Goal: Information Seeking & Learning: Learn about a topic

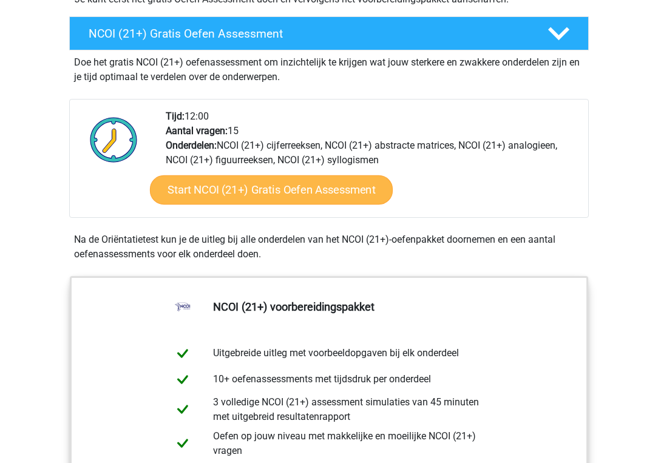
scroll to position [344, 0]
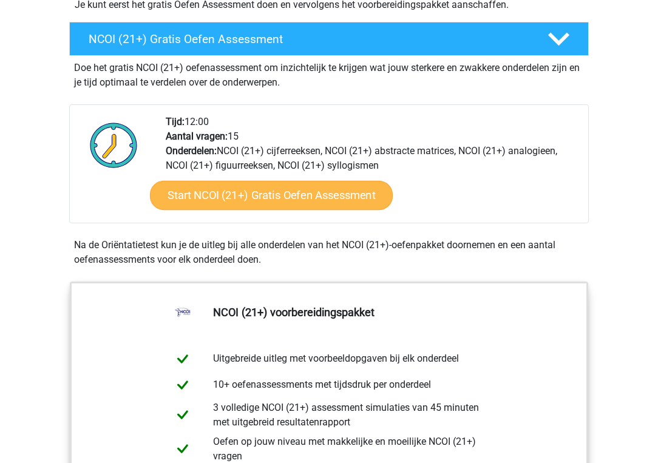
click at [276, 201] on link "Start NCOI (21+) Gratis Oefen Assessment" at bounding box center [271, 195] width 243 height 29
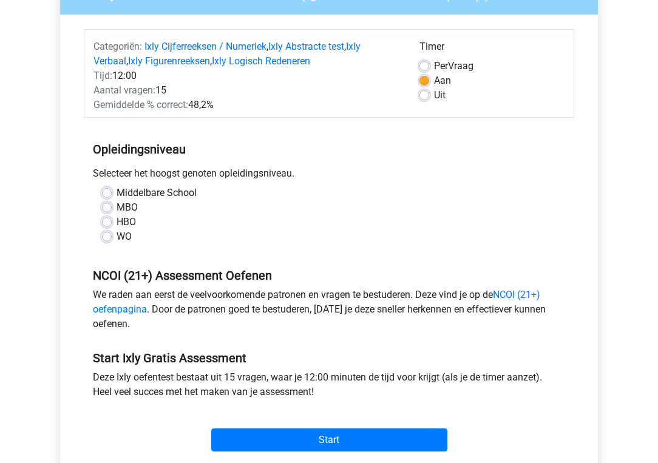
scroll to position [214, 0]
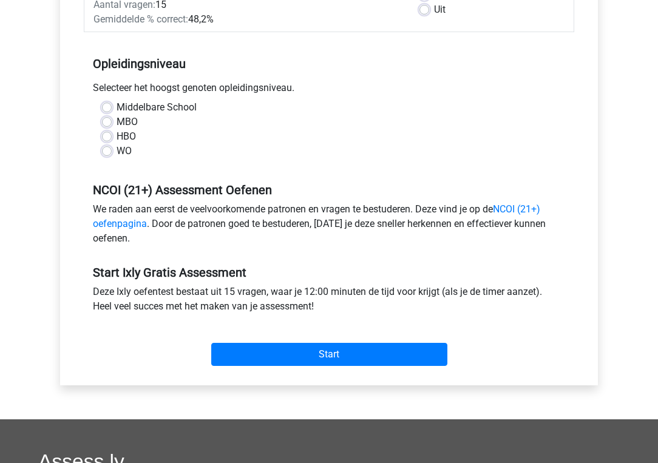
click at [117, 150] on label "WO" at bounding box center [124, 151] width 15 height 15
click at [108, 150] on input "WO" at bounding box center [107, 150] width 10 height 12
radio input "true"
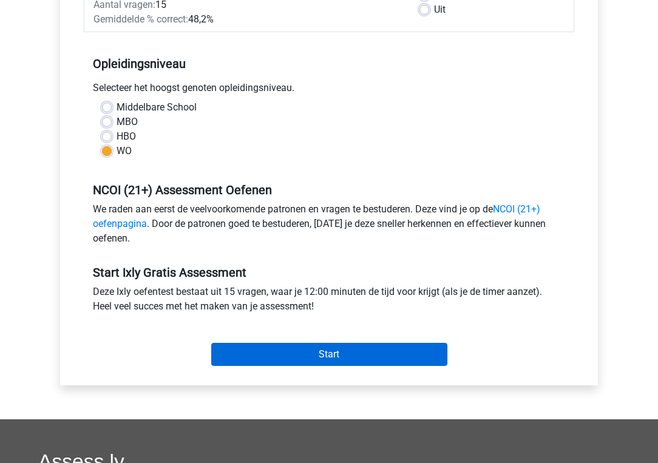
click at [305, 354] on input "Start" at bounding box center [329, 354] width 236 height 23
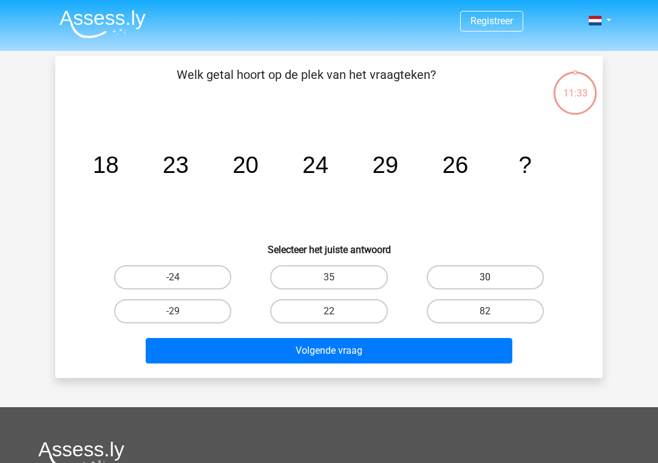
click at [467, 276] on label "30" at bounding box center [485, 277] width 117 height 24
click at [485, 277] on input "30" at bounding box center [489, 281] width 8 height 8
radio input "true"
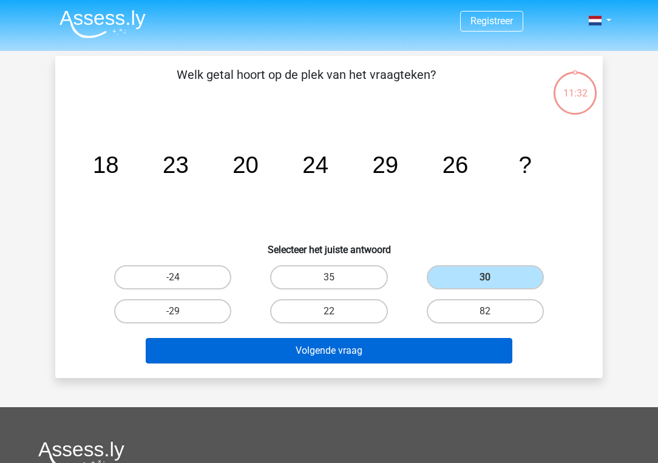
click at [359, 342] on button "Volgende vraag" at bounding box center [329, 350] width 367 height 25
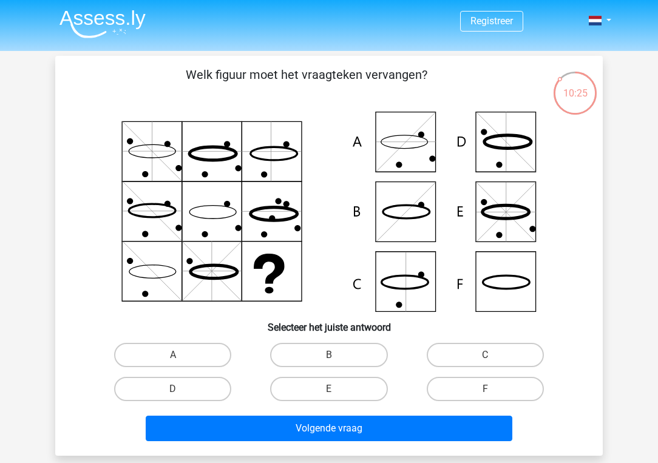
click at [411, 143] on icon at bounding box center [328, 212] width 489 height 200
click at [405, 138] on icon at bounding box center [328, 212] width 489 height 200
click at [188, 342] on div "A" at bounding box center [173, 355] width 156 height 34
click at [181, 356] on label "A" at bounding box center [172, 355] width 117 height 24
click at [181, 356] on input "A" at bounding box center [177, 359] width 8 height 8
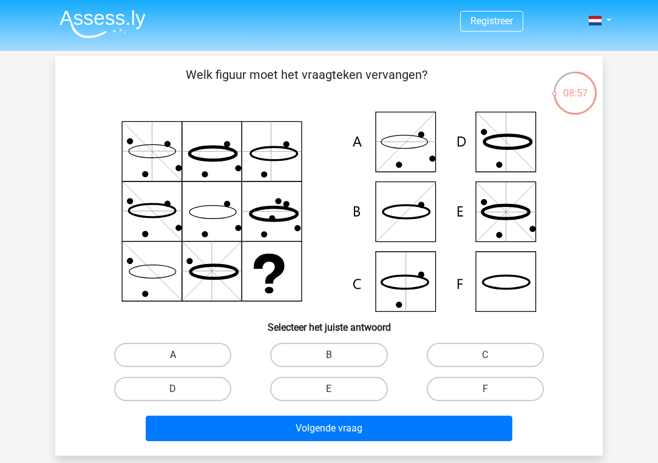
radio input "true"
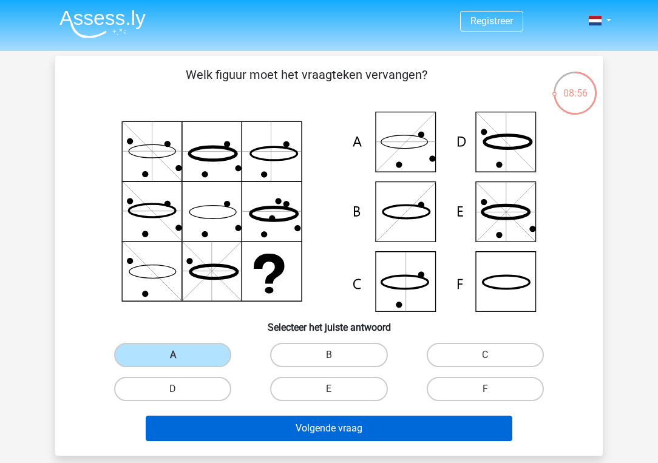
click at [296, 428] on button "Volgende vraag" at bounding box center [329, 428] width 367 height 25
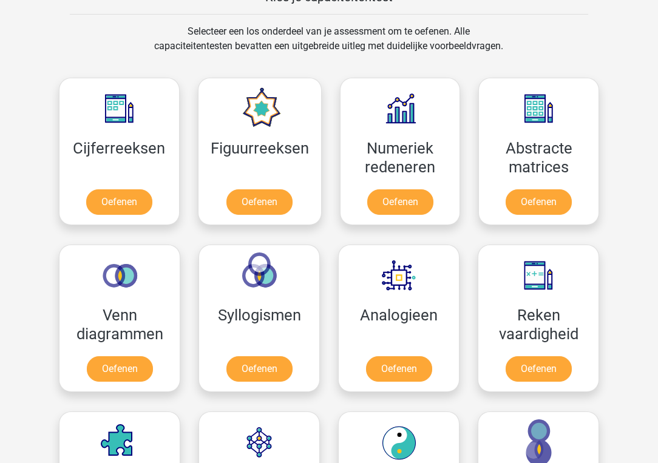
scroll to position [489, 0]
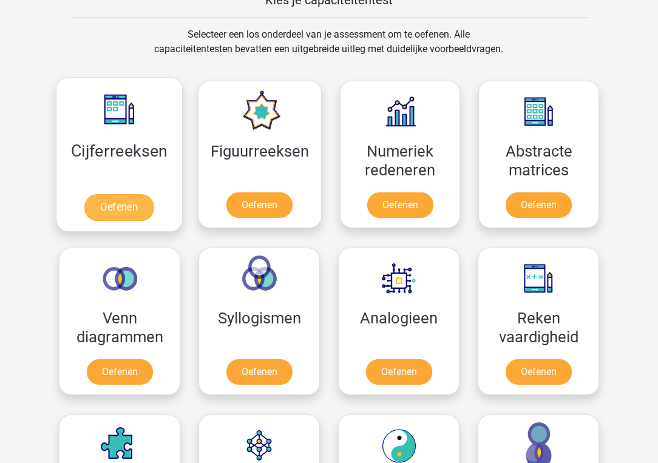
click at [110, 205] on link "Oefenen" at bounding box center [118, 207] width 69 height 27
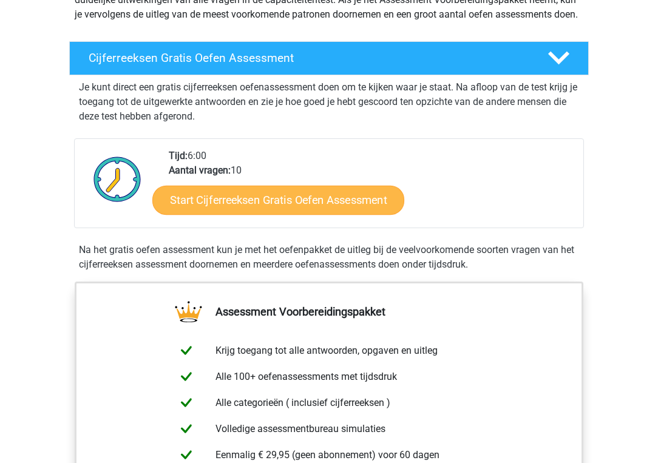
scroll to position [174, 0]
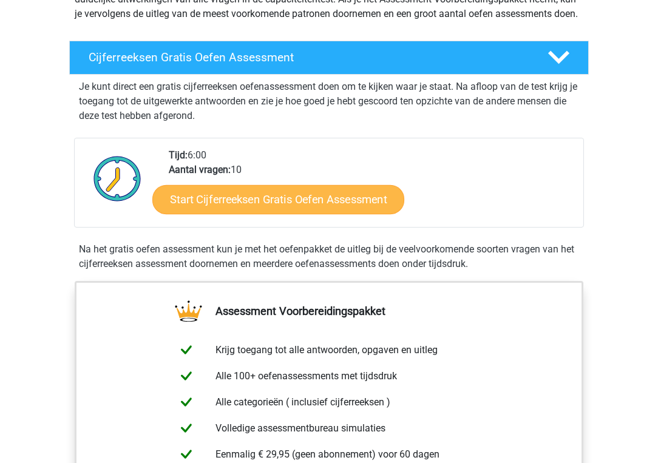
click at [252, 214] on link "Start Cijferreeksen Gratis Oefen Assessment" at bounding box center [278, 198] width 252 height 29
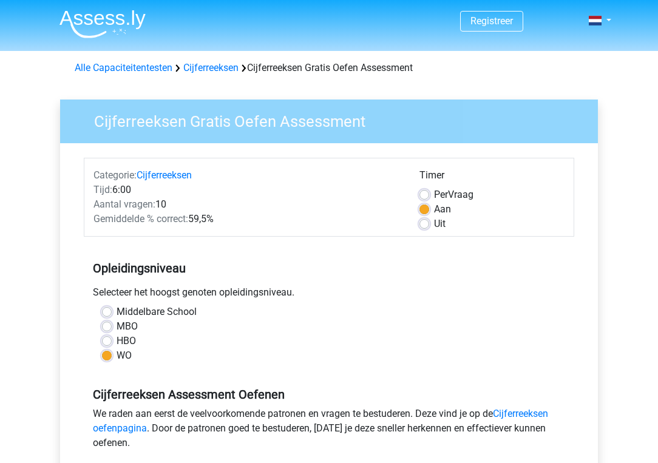
click at [434, 226] on label "Uit" at bounding box center [440, 224] width 12 height 15
click at [426, 226] on input "Uit" at bounding box center [424, 223] width 10 height 12
radio input "true"
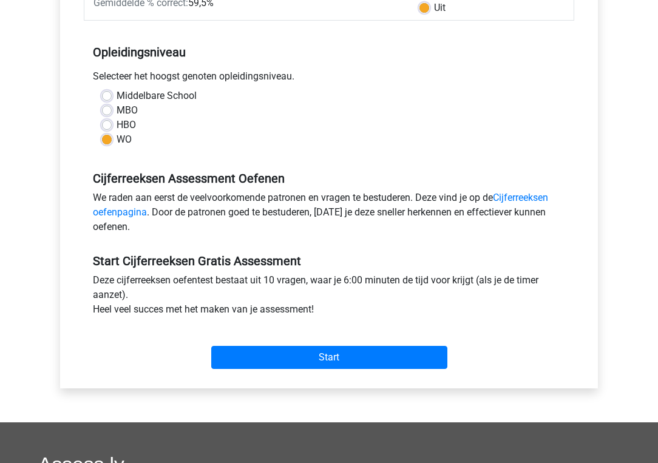
scroll to position [218, 0]
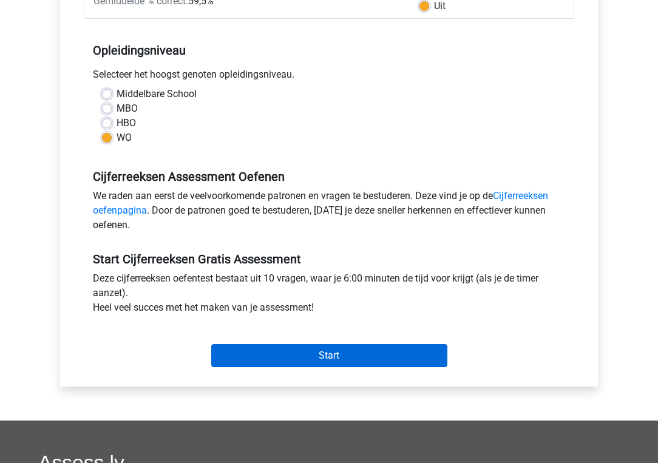
click at [323, 353] on input "Start" at bounding box center [329, 355] width 236 height 23
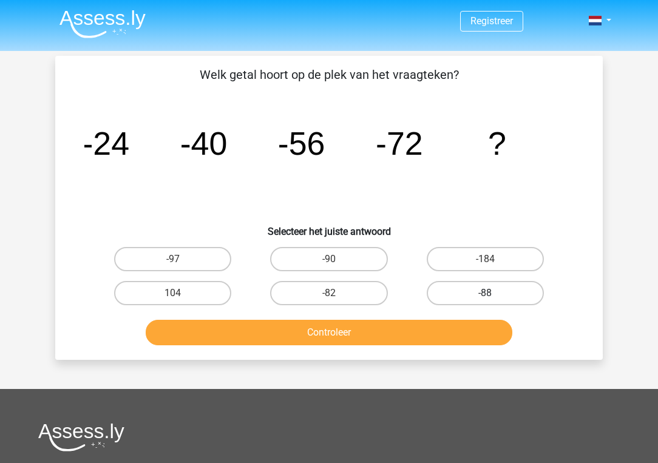
click at [478, 290] on label "-88" at bounding box center [485, 293] width 117 height 24
click at [485, 293] on input "-88" at bounding box center [489, 297] width 8 height 8
radio input "true"
click at [311, 337] on button "Controleer" at bounding box center [329, 332] width 367 height 25
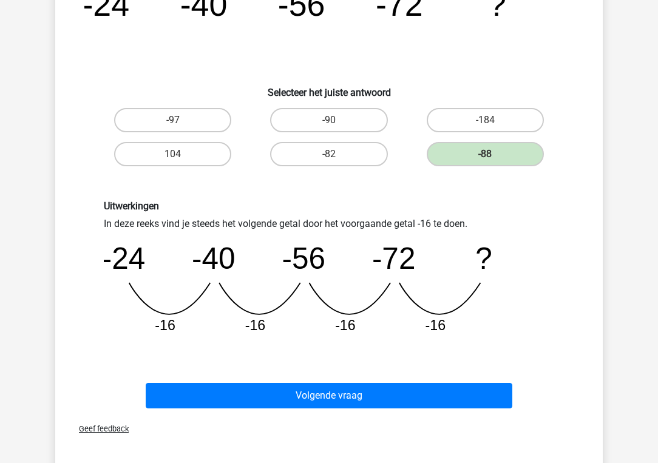
scroll to position [141, 0]
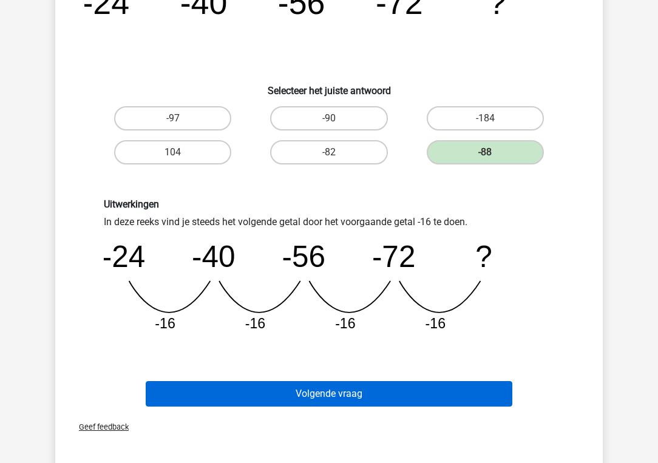
click at [310, 388] on button "Volgende vraag" at bounding box center [329, 393] width 367 height 25
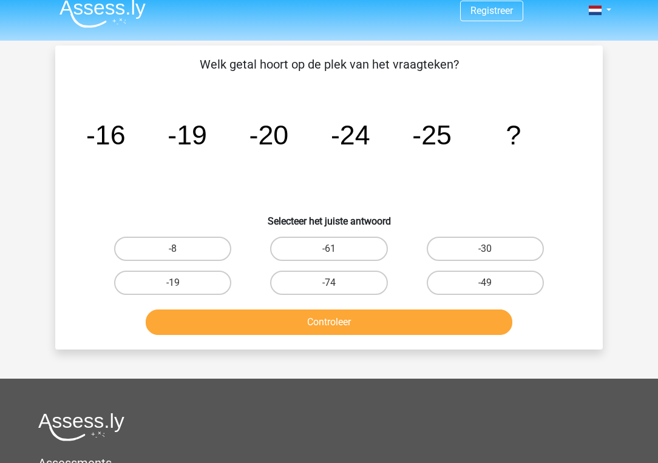
scroll to position [12, 0]
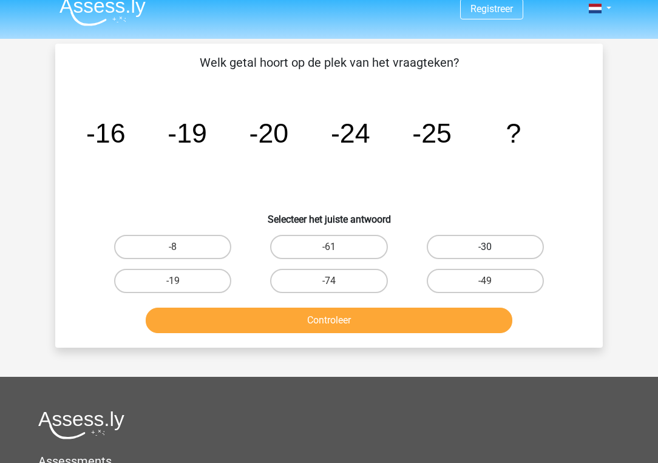
click at [467, 255] on label "-30" at bounding box center [485, 247] width 117 height 24
click at [485, 255] on input "-30" at bounding box center [489, 251] width 8 height 8
radio input "true"
click at [367, 317] on button "Controleer" at bounding box center [329, 320] width 367 height 25
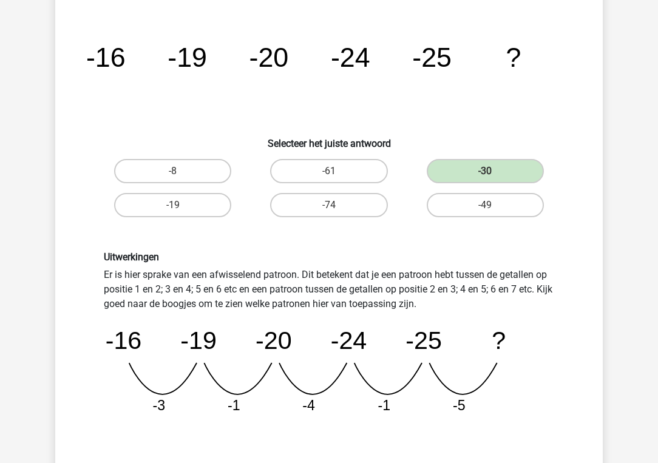
scroll to position [87, 0]
